Goal: Task Accomplishment & Management: Manage account settings

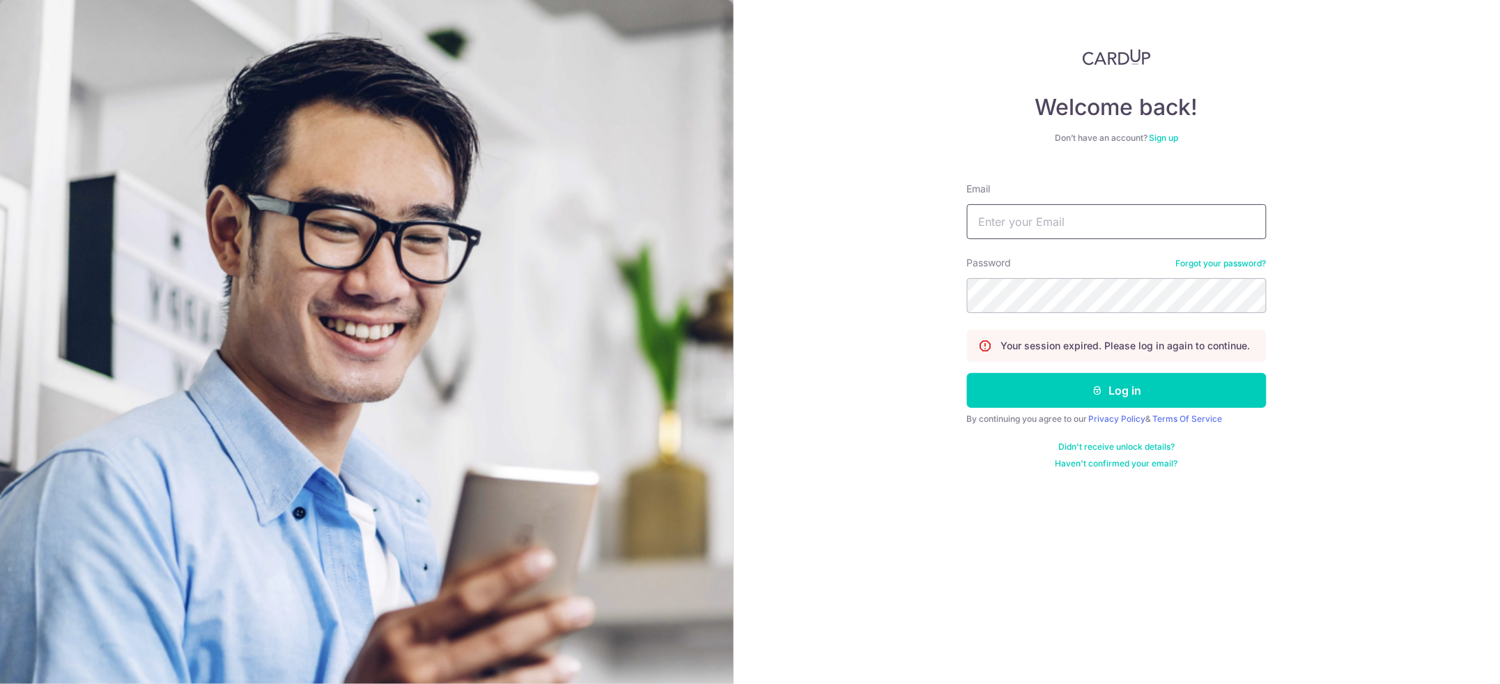
click at [985, 221] on input "Email" at bounding box center [1117, 221] width 300 height 35
type input "[PERSON_NAME][EMAIL_ADDRESS][DOMAIN_NAME]"
click at [1065, 399] on button "Log in" at bounding box center [1117, 390] width 300 height 35
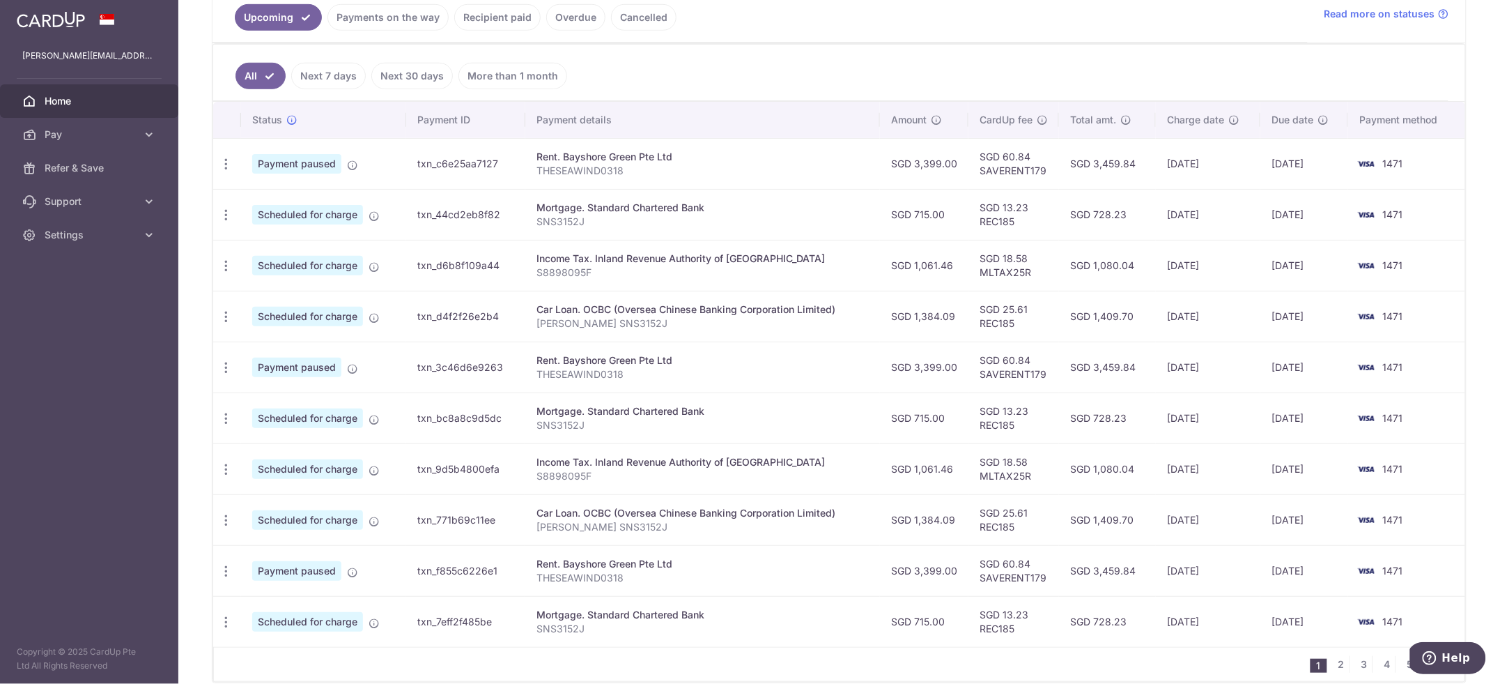
scroll to position [370, 0]
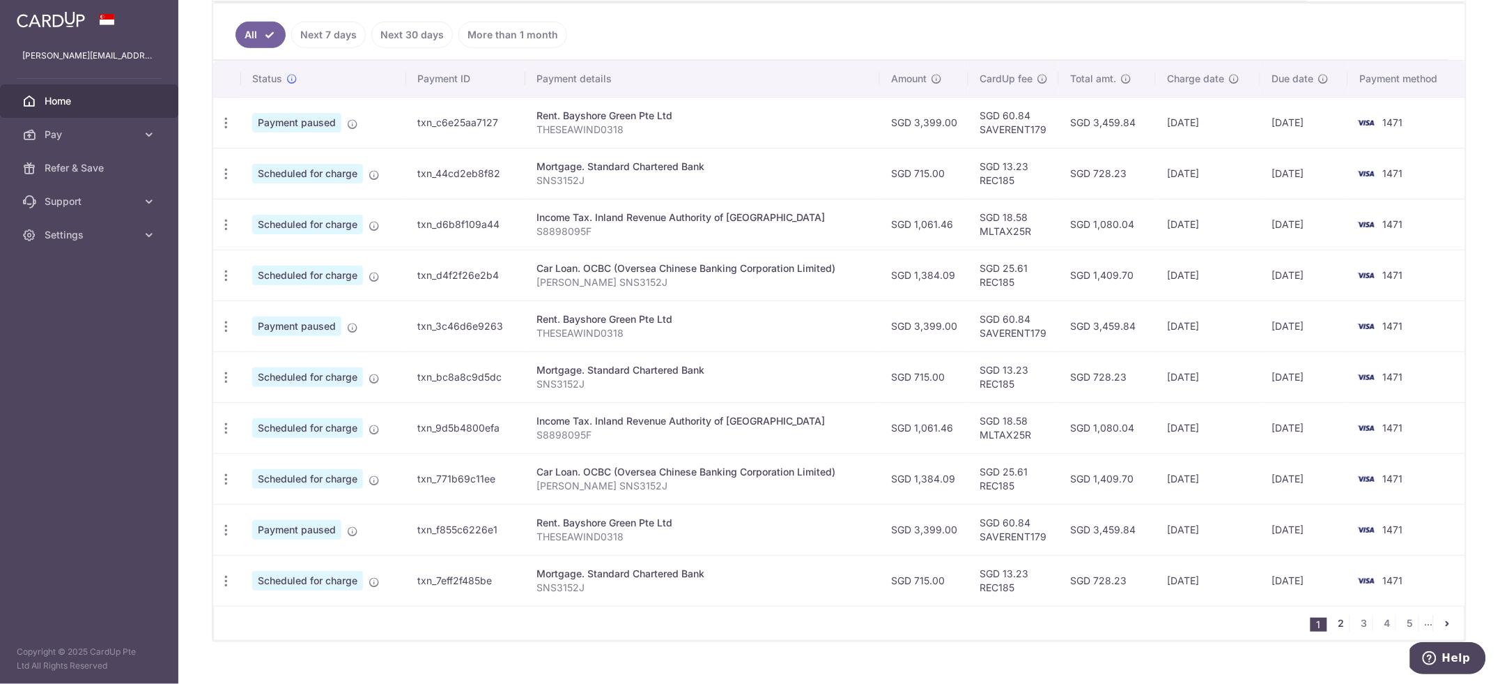
click at [1333, 622] on link "2" at bounding box center [1341, 623] width 17 height 17
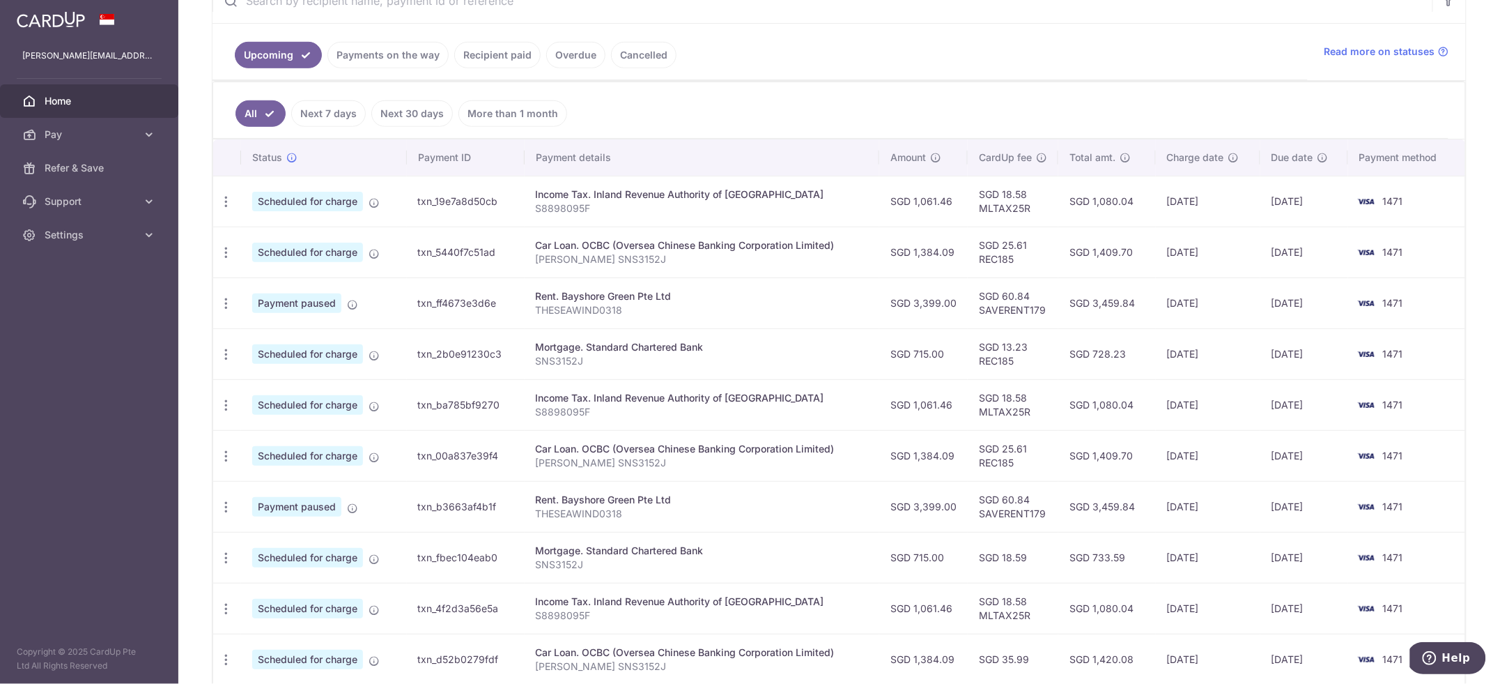
scroll to position [398, 0]
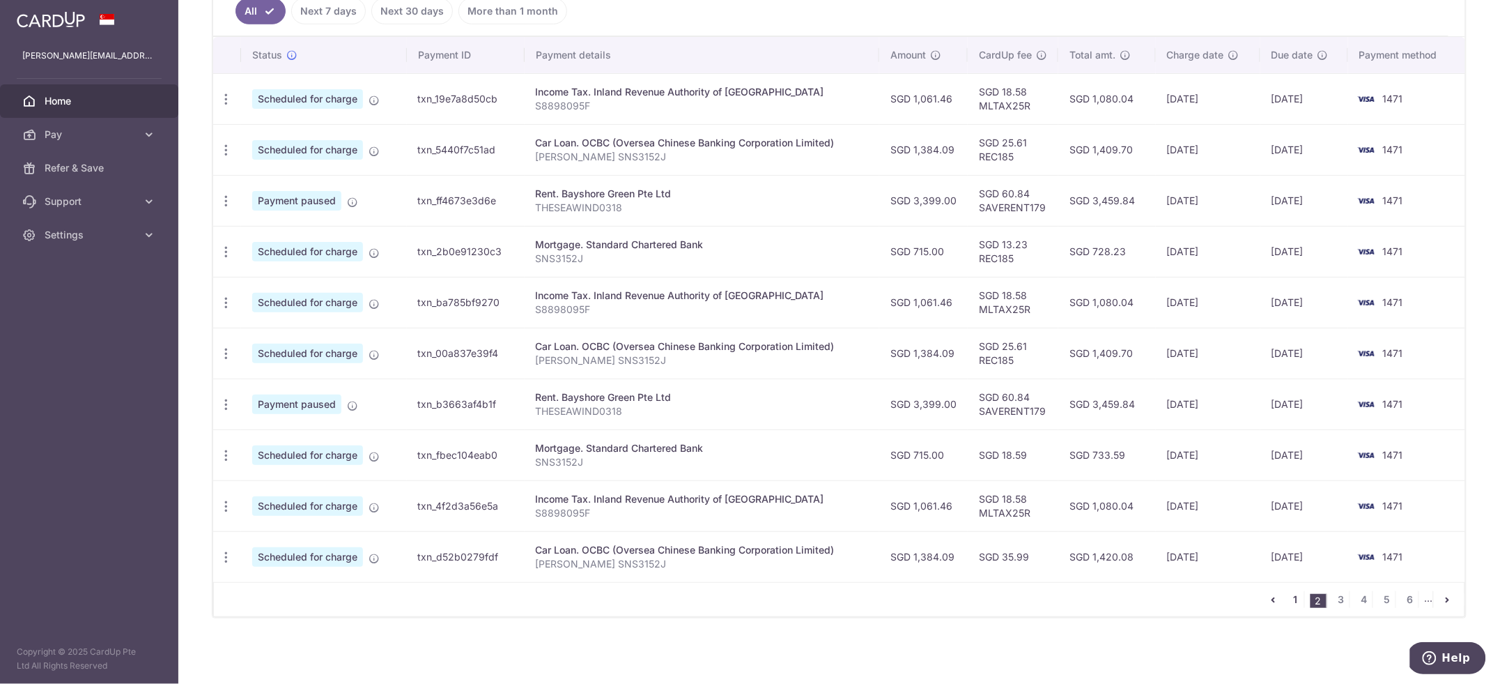
click at [1288, 602] on link "1" at bounding box center [1296, 599] width 17 height 17
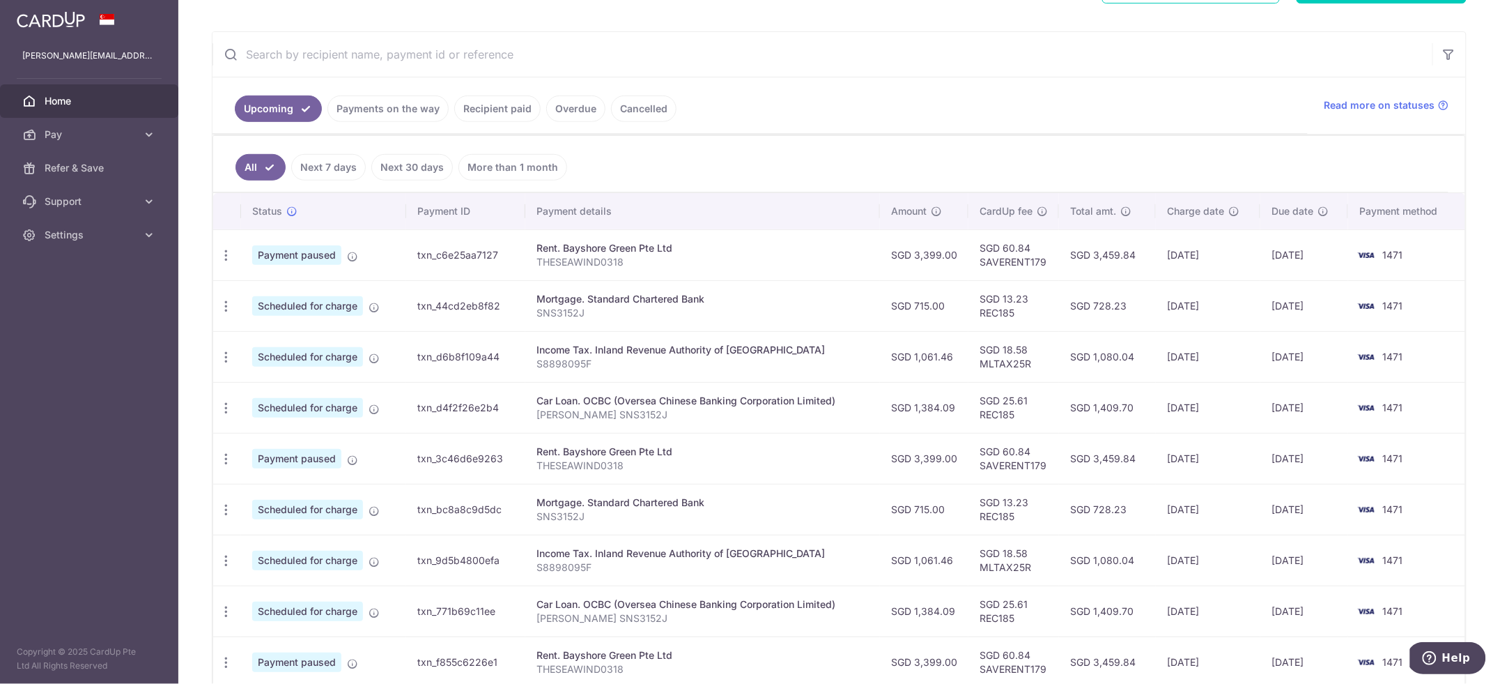
scroll to position [238, 0]
